Goal: Find specific page/section: Find specific page/section

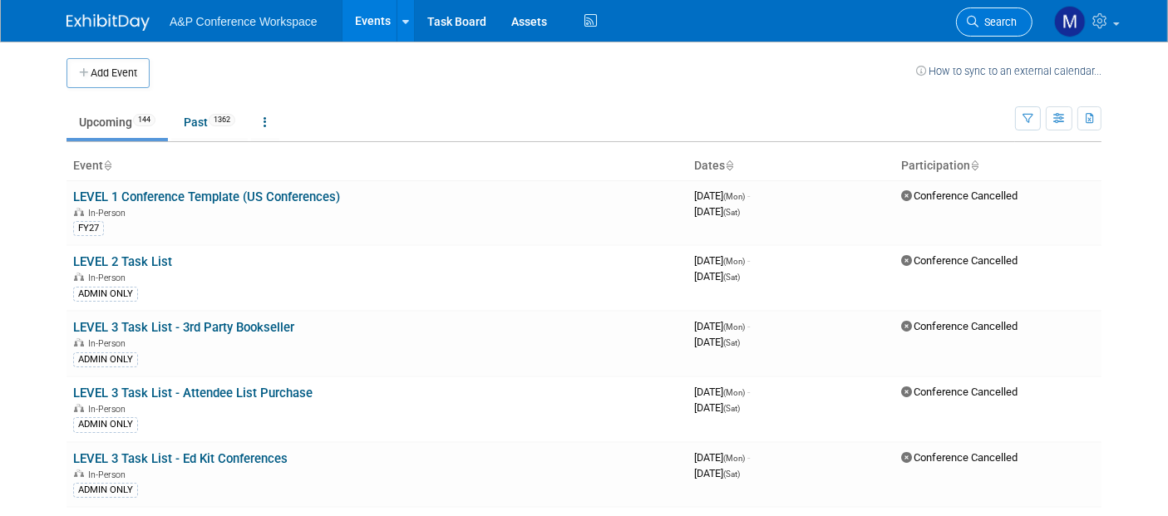
click at [997, 22] on span "Search" at bounding box center [997, 22] width 38 height 12
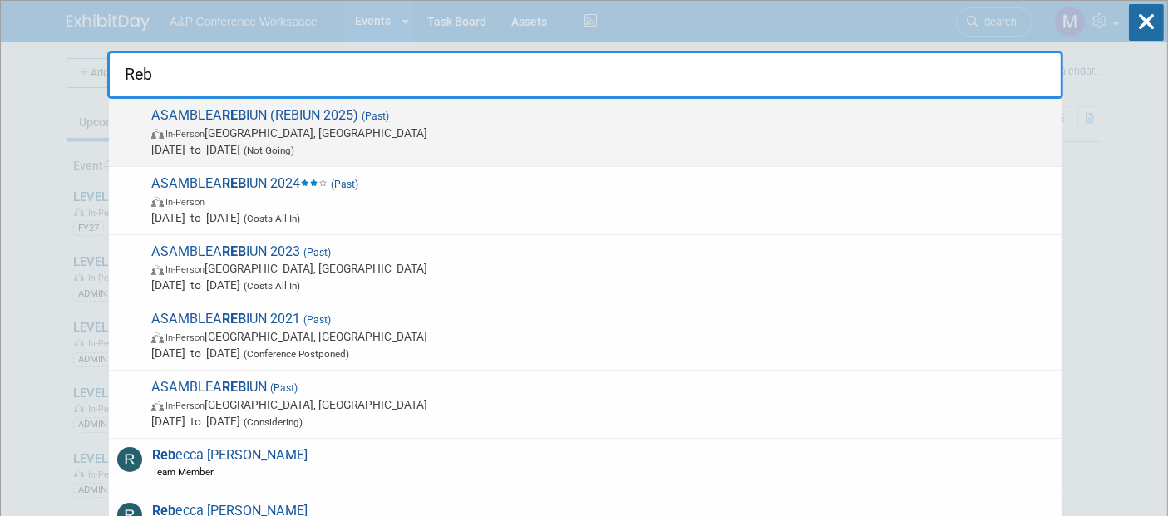
type input "Reb"
click at [241, 109] on strong "REB" at bounding box center [234, 115] width 24 height 16
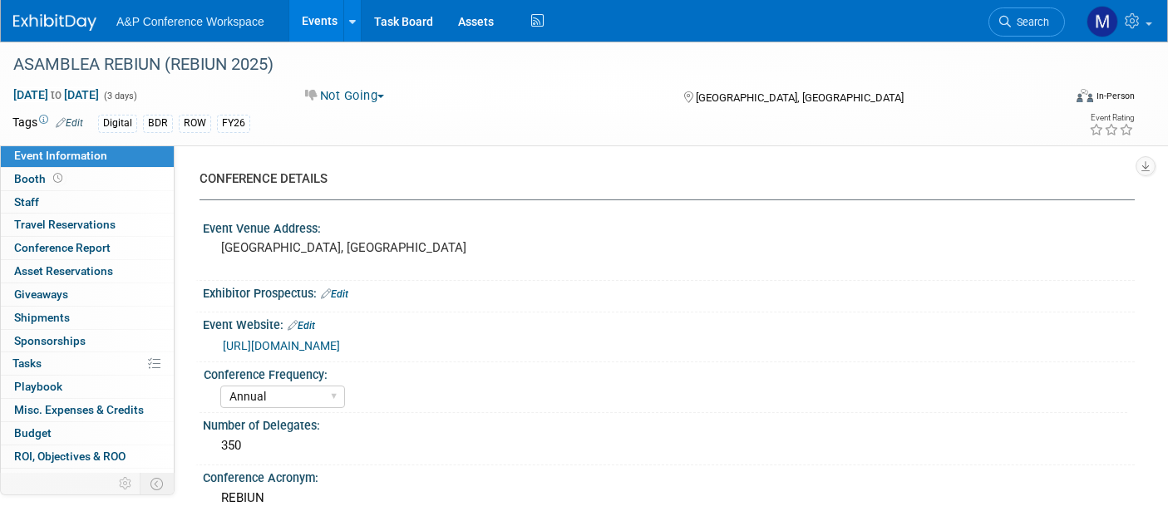
select select "Annual"
select select "Level 2"
select select "In-Person Booth"
select select "Libraries"
select select "Bloomsbury Digital Resources"
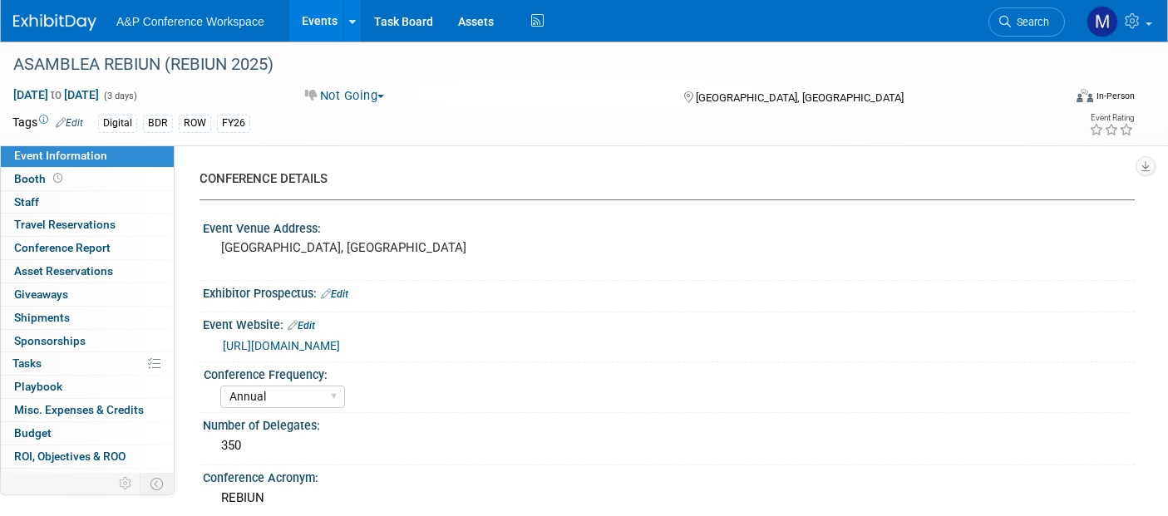
select select "Anne Weston & Matthew Hambridge"
select select "Michelle Kelly"
select select "BDR Product Awareness and Trial Generation​"
drag, startPoint x: 12, startPoint y: 62, endPoint x: 162, endPoint y: 64, distance: 149.6
click at [162, 64] on div "ASAMBLEA REBIUN (REBIUN 2025)" at bounding box center [523, 65] width 1032 height 30
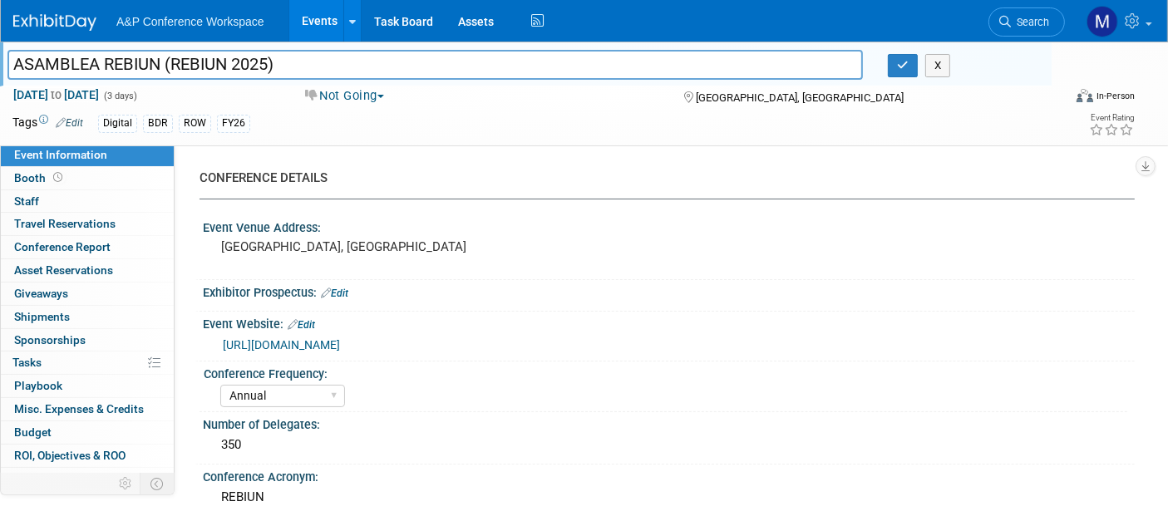
drag, startPoint x: 142, startPoint y: 60, endPoint x: 130, endPoint y: 64, distance: 12.4
click at [135, 64] on input "ASAMBLEA REBIUN (REBIUN 2025)" at bounding box center [434, 64] width 855 height 29
drag, startPoint x: 13, startPoint y: 60, endPoint x: 160, endPoint y: 62, distance: 146.3
click at [160, 62] on input "ASAMBLEA REBIUN (REBIUN 2025)" at bounding box center [434, 64] width 855 height 29
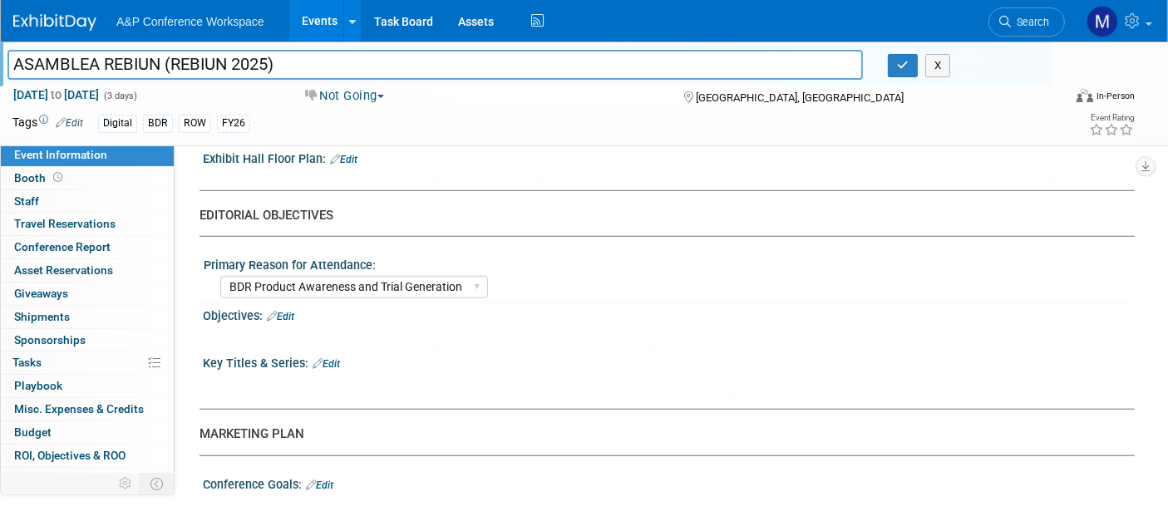
scroll to position [1477, 0]
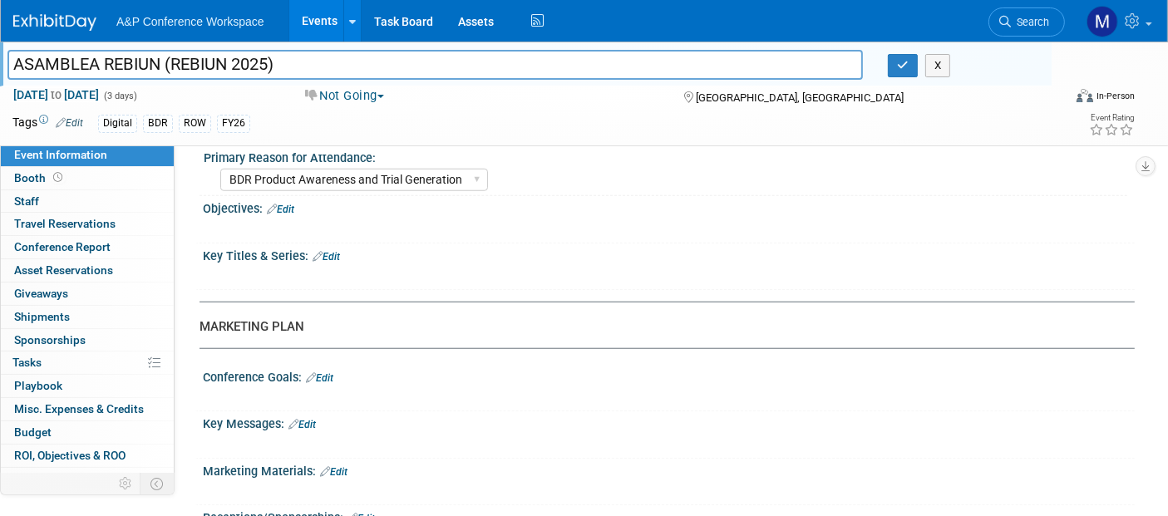
click at [1027, 20] on span "Search" at bounding box center [1030, 22] width 38 height 12
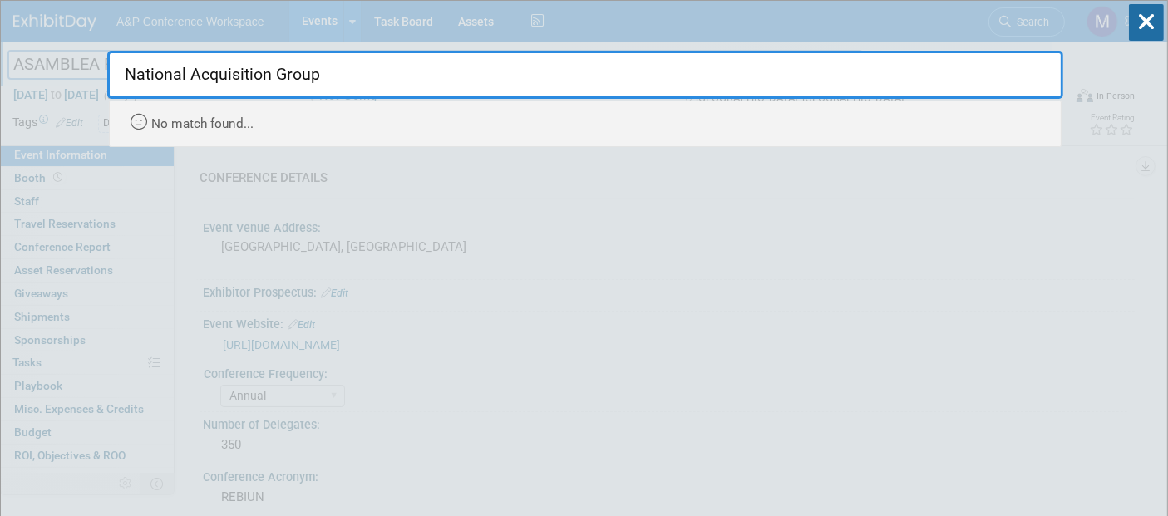
drag, startPoint x: 342, startPoint y: 74, endPoint x: 150, endPoint y: 63, distance: 192.3
click at [153, 62] on input "National Acquisition Group" at bounding box center [585, 75] width 956 height 48
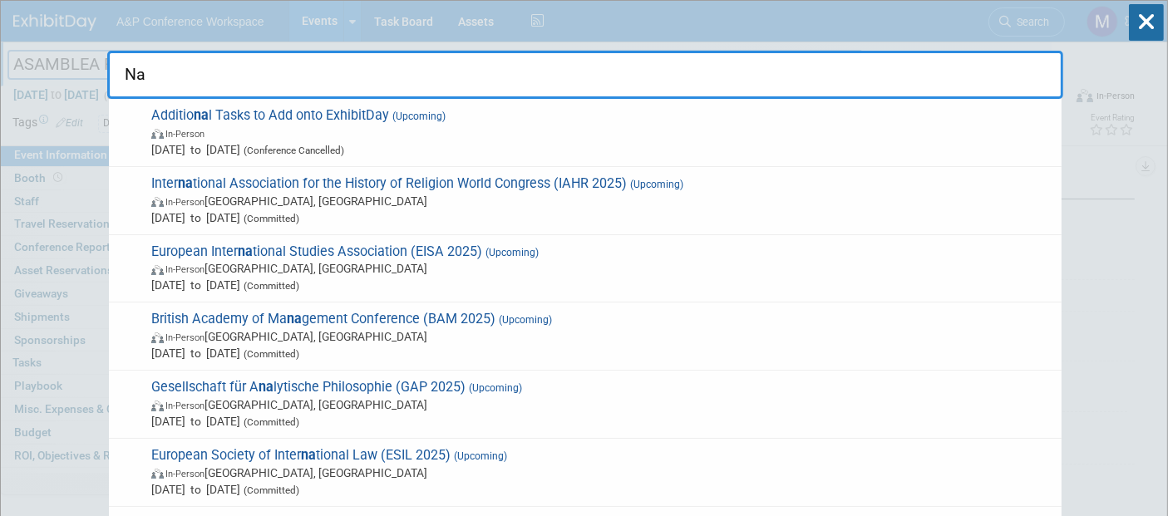
type input "N"
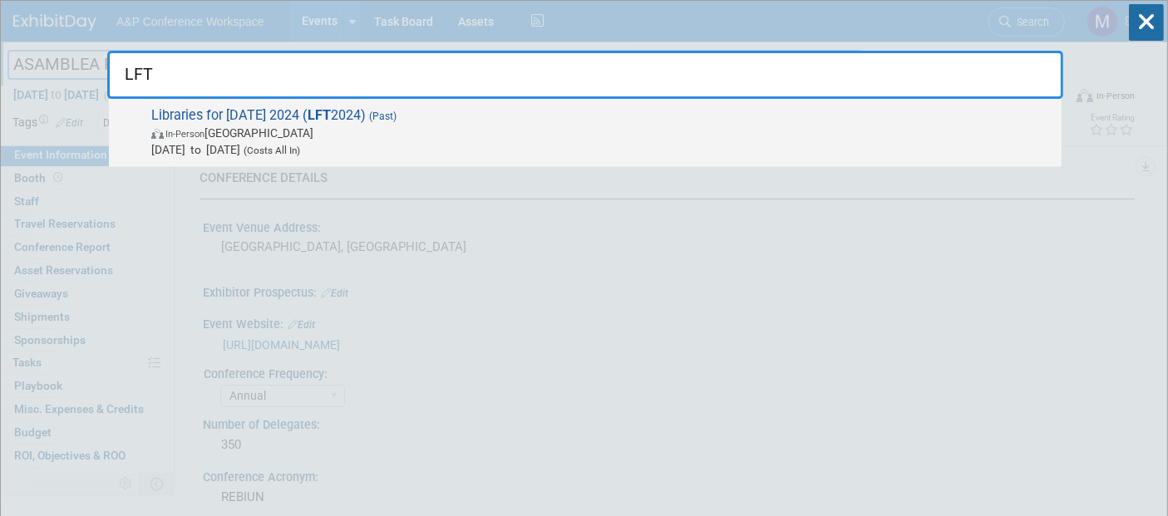
type input "LFT"
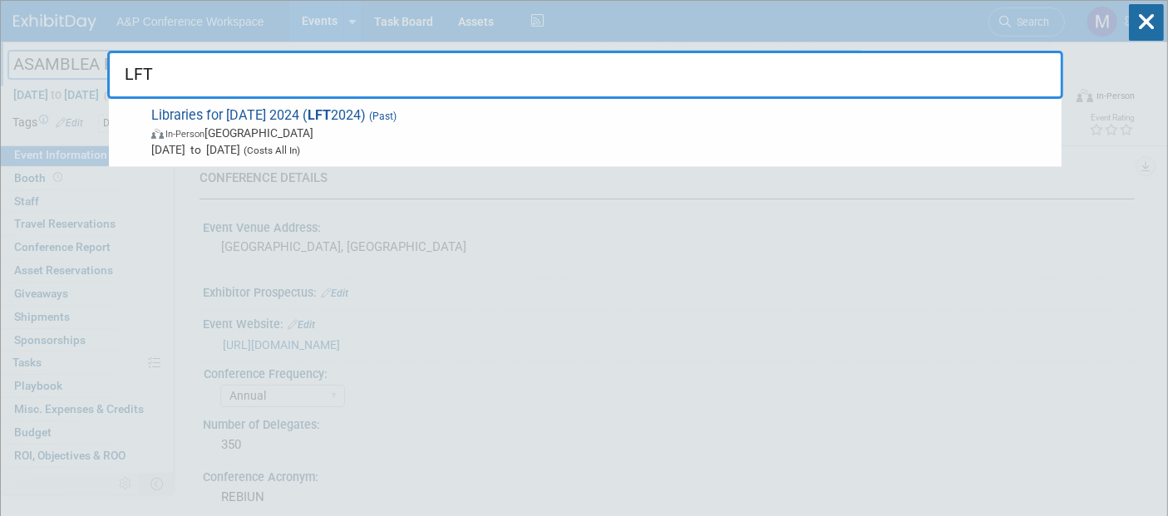
click at [254, 117] on span "Libraries for Tomorrow 2024 ( LFT 2024) (Past) In-Person Singapore Nov 5, 2024 …" at bounding box center [599, 132] width 907 height 51
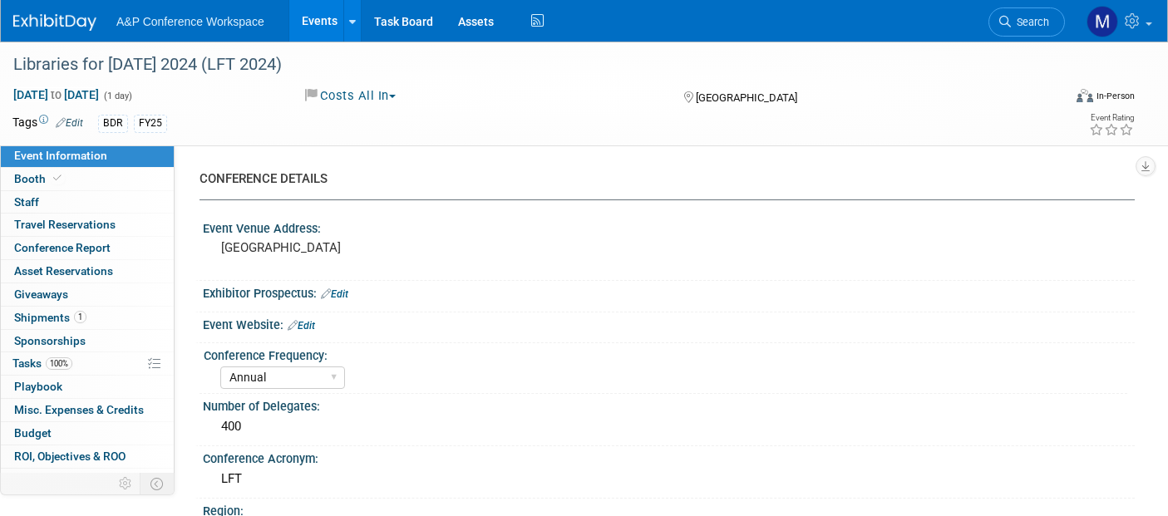
select select "Annual"
select select "Level 2"
select select "In-Person Booth"
select select "Anne Weston"
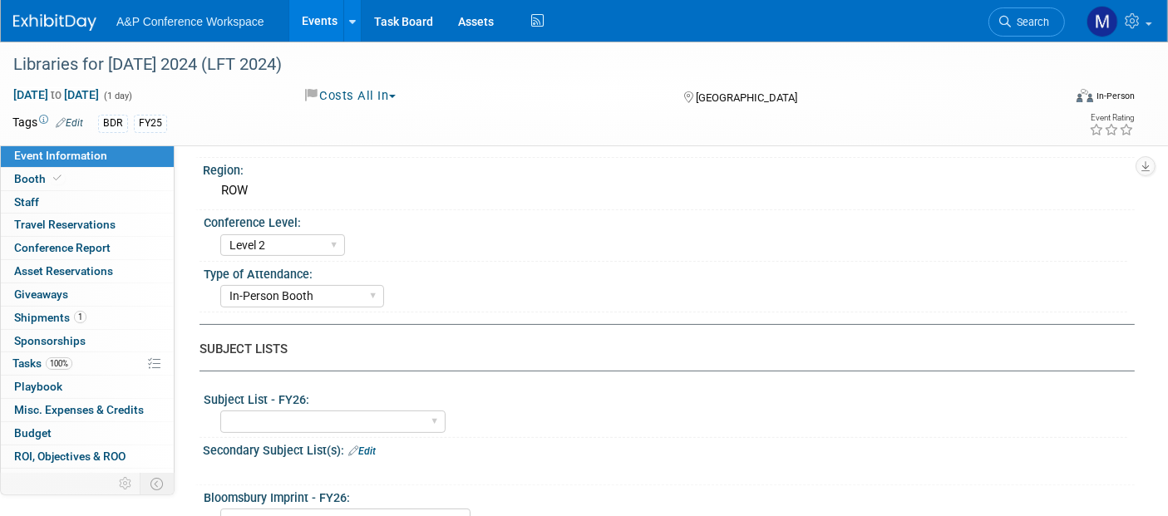
scroll to position [369, 0]
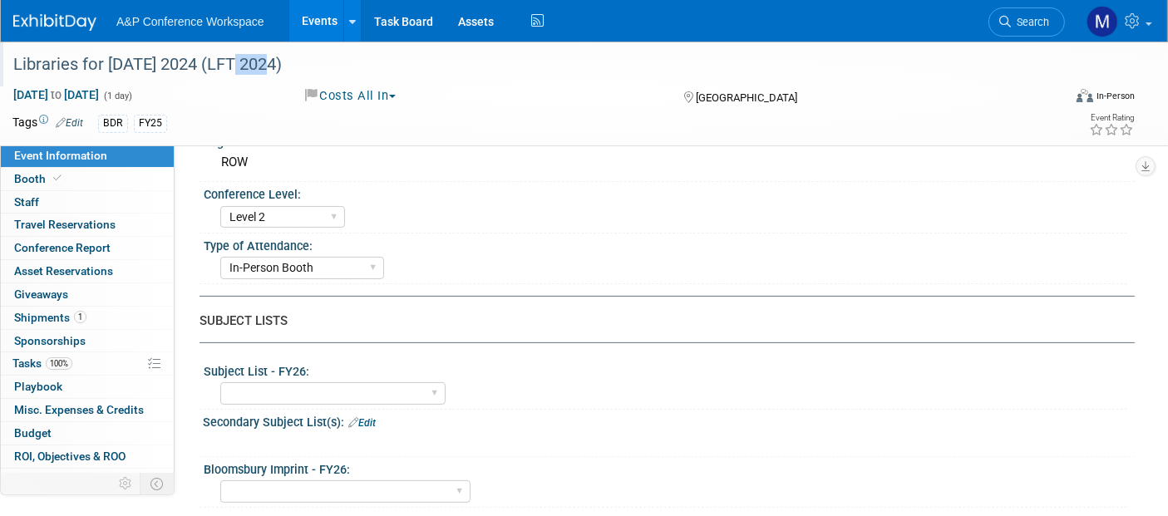
drag, startPoint x: 233, startPoint y: 60, endPoint x: 266, endPoint y: 56, distance: 33.5
click at [266, 56] on div "Libraries for Tomorrow 2024 (LFT 2024)" at bounding box center [523, 65] width 1032 height 30
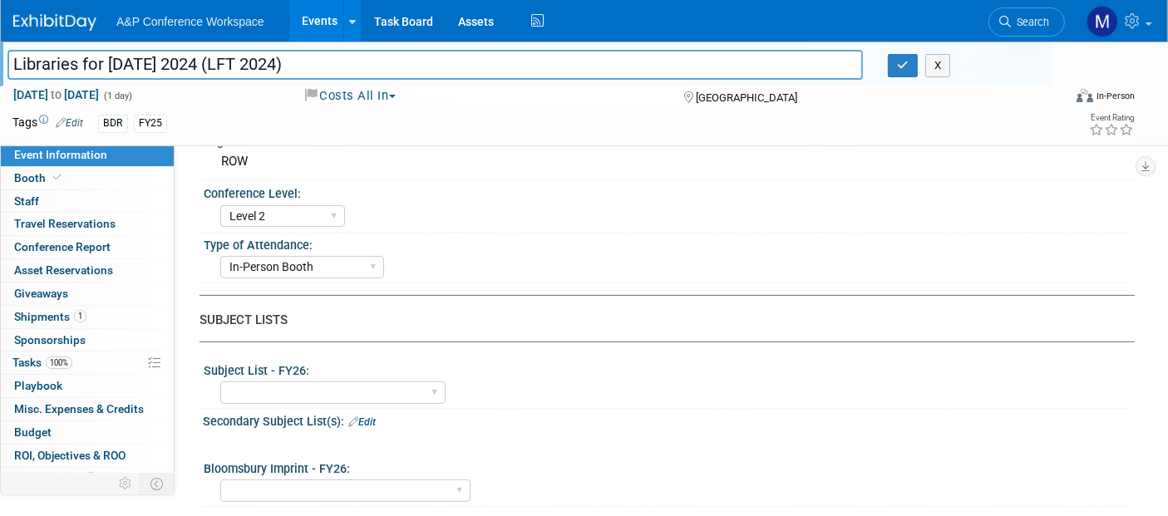
click at [9, 56] on input "Libraries for Tomorrow 2024 (LFT 2024)" at bounding box center [434, 64] width 855 height 29
drag, startPoint x: 12, startPoint y: 60, endPoint x: 185, endPoint y: 54, distance: 172.2
click at [185, 54] on input "Libraries for Tomorrow 2024 (LFT 2024)" at bounding box center [434, 64] width 855 height 29
